Goal: Check status: Check status

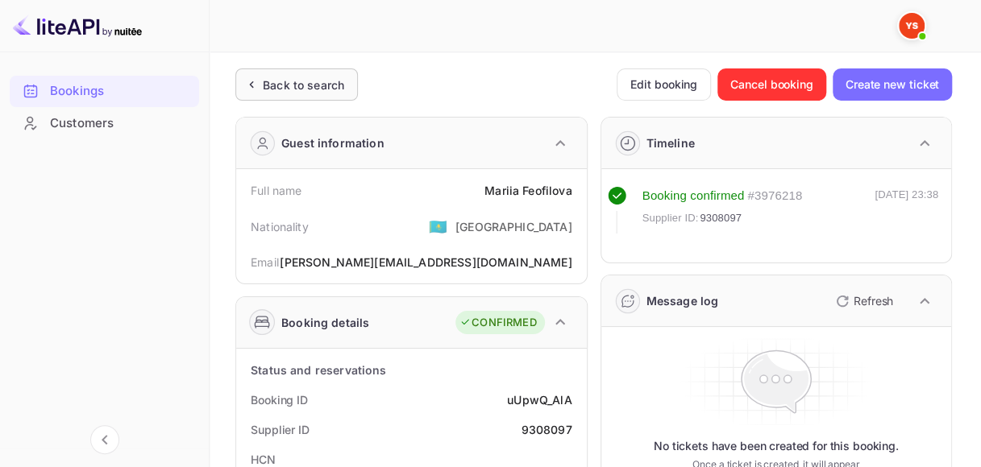
click at [288, 89] on div "Back to search" at bounding box center [303, 85] width 81 height 17
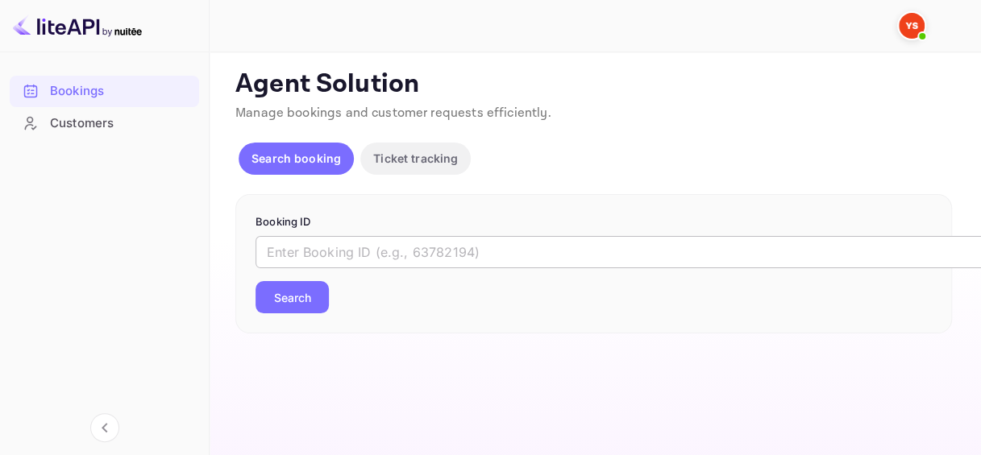
click at [337, 258] on input "text" at bounding box center [658, 252] width 806 height 32
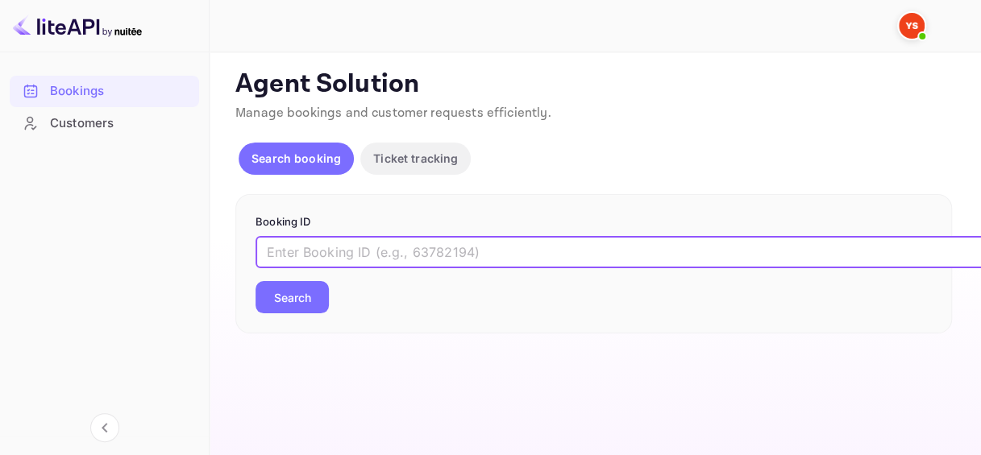
paste input "8202429"
type input "8202429"
click at [311, 294] on button "Search" at bounding box center [291, 297] width 73 height 32
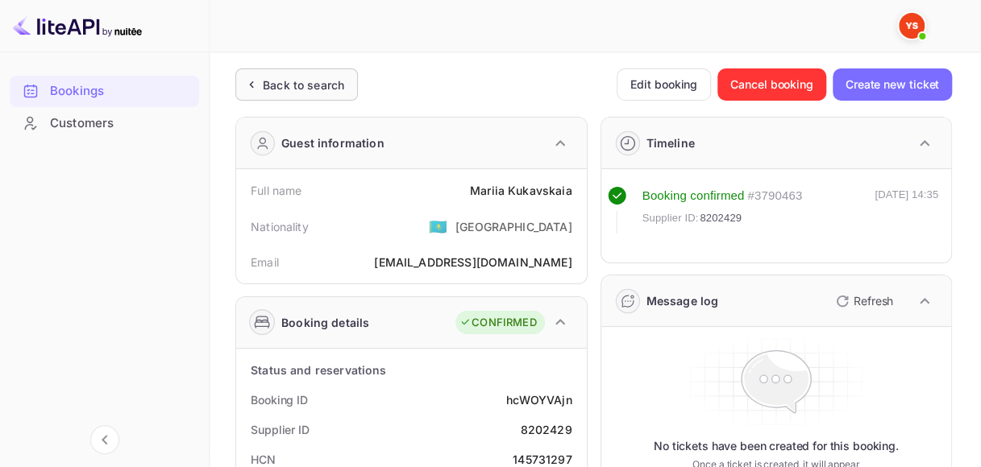
click at [301, 93] on div "Back to search" at bounding box center [296, 85] width 123 height 32
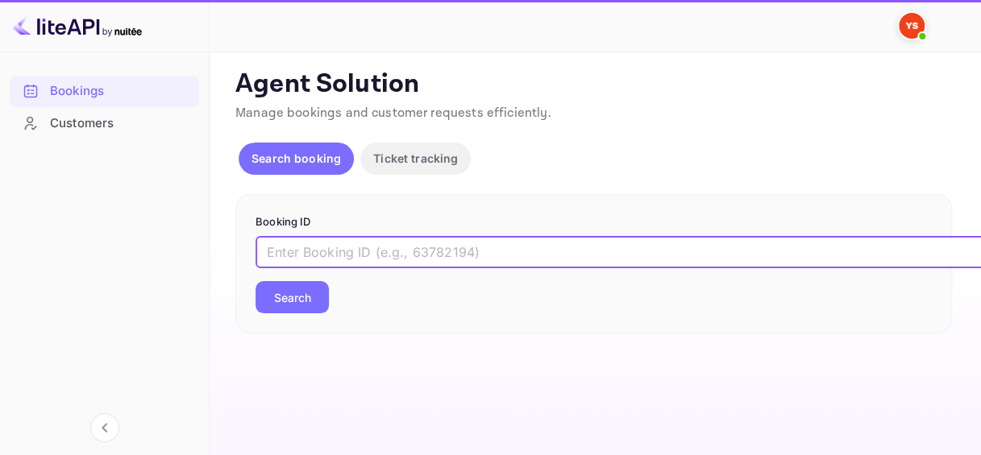
click at [336, 251] on input "text" at bounding box center [658, 252] width 806 height 32
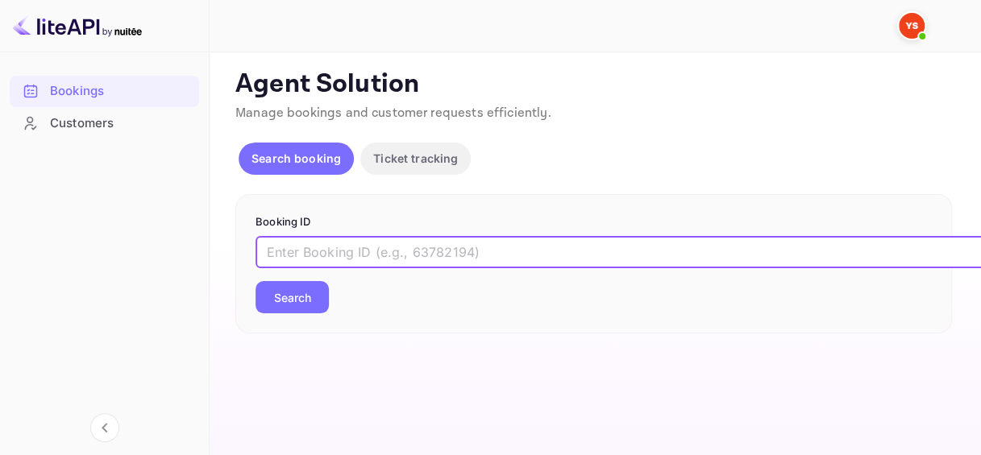
paste input "9340506"
type input "9340506"
click at [321, 289] on button "Search" at bounding box center [291, 297] width 73 height 32
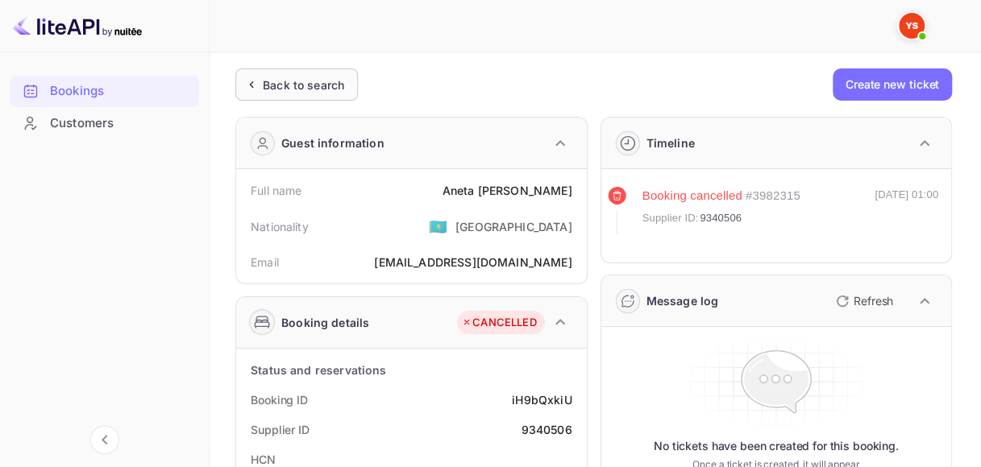
click at [292, 81] on div "Back to search" at bounding box center [303, 85] width 81 height 17
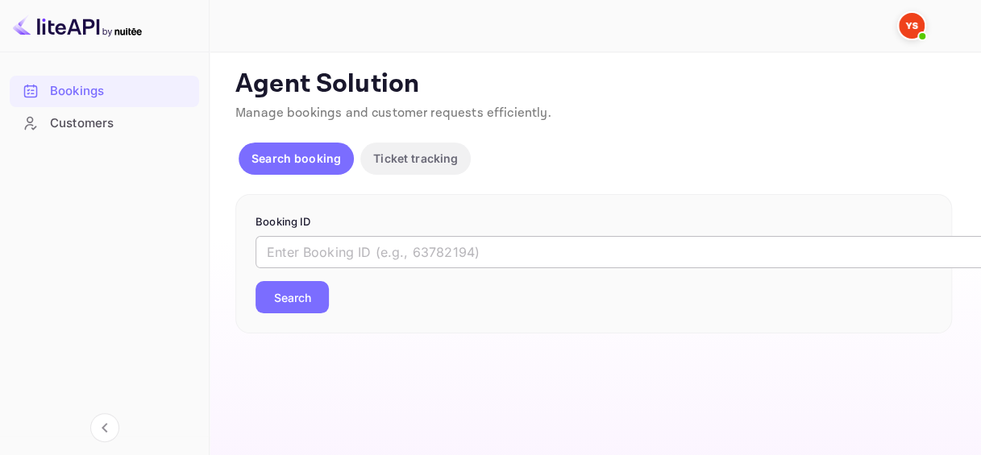
click at [355, 259] on input "text" at bounding box center [658, 252] width 806 height 32
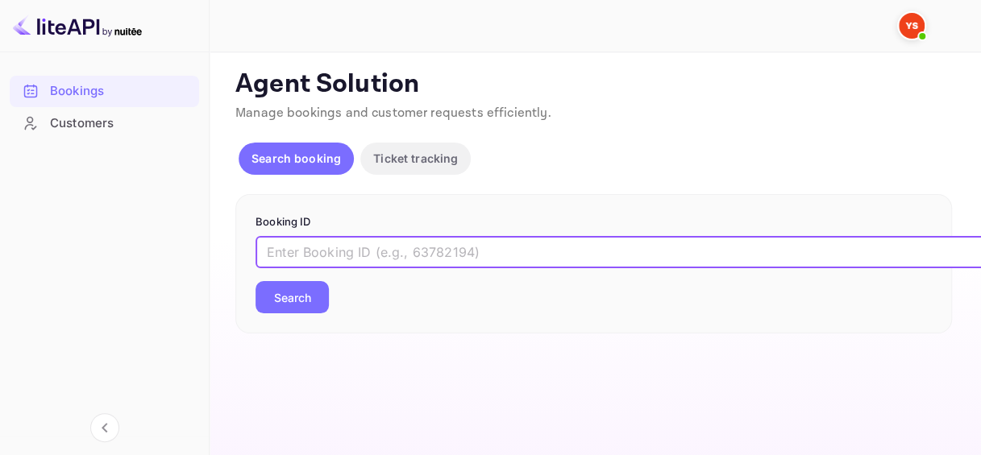
paste input "8202429"
type input "8202429"
click at [297, 297] on button "Search" at bounding box center [291, 297] width 73 height 32
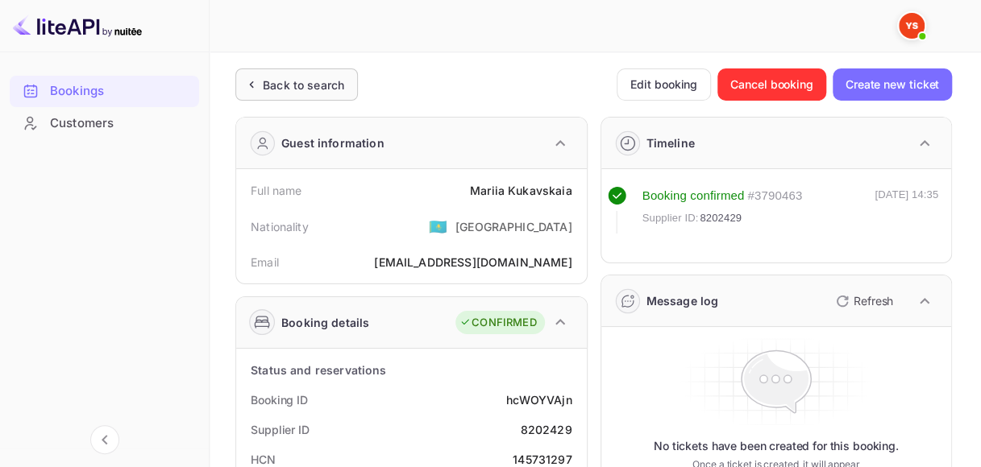
click at [331, 92] on div "Back to search" at bounding box center [303, 85] width 81 height 17
